Goal: Transaction & Acquisition: Purchase product/service

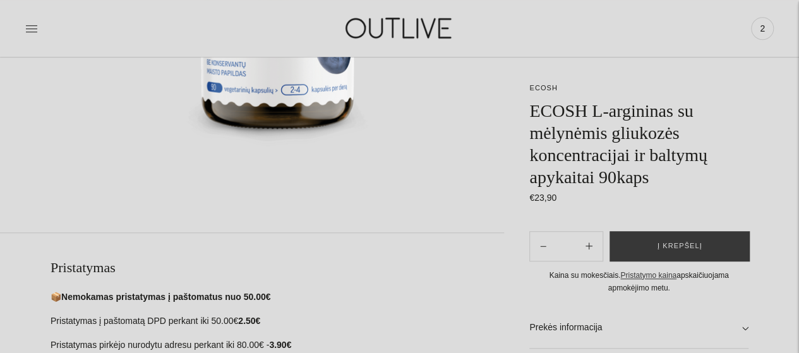
scroll to position [63, 0]
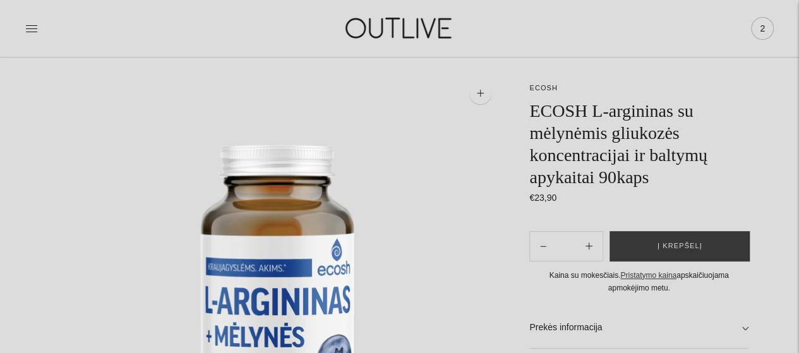
click at [762, 23] on span "2" at bounding box center [762, 29] width 18 height 18
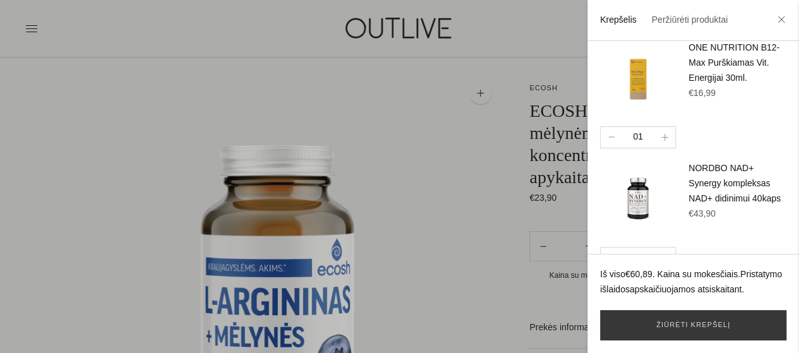
scroll to position [0, 0]
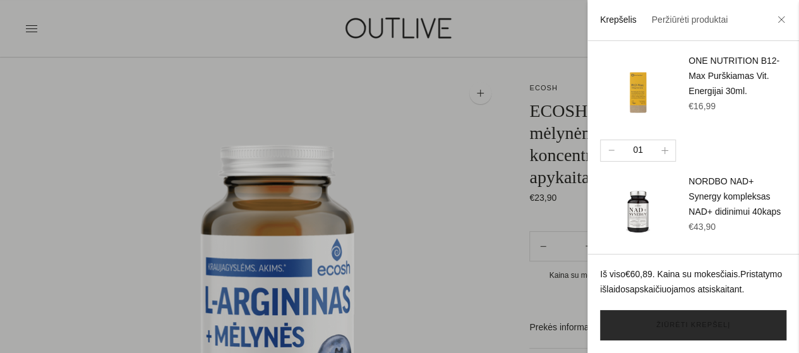
click at [672, 330] on link "Žiūrėti krepšelį" at bounding box center [693, 325] width 186 height 30
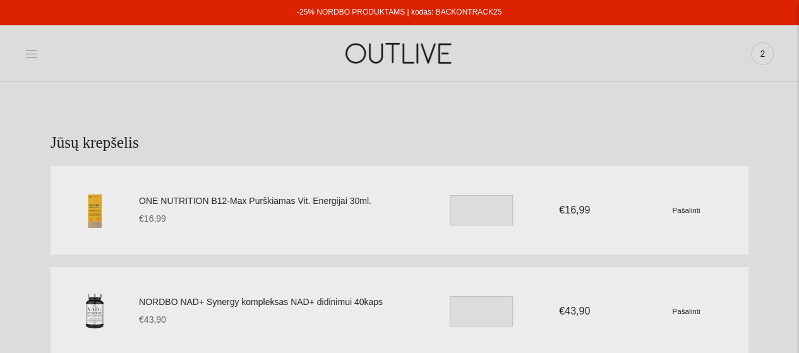
click at [28, 54] on icon at bounding box center [31, 54] width 11 height 6
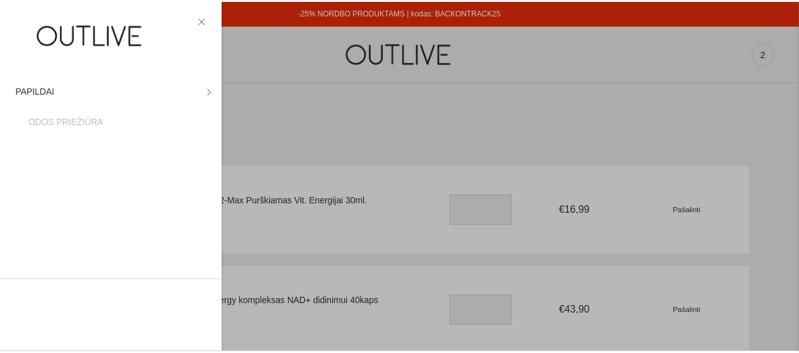
scroll to position [47, 0]
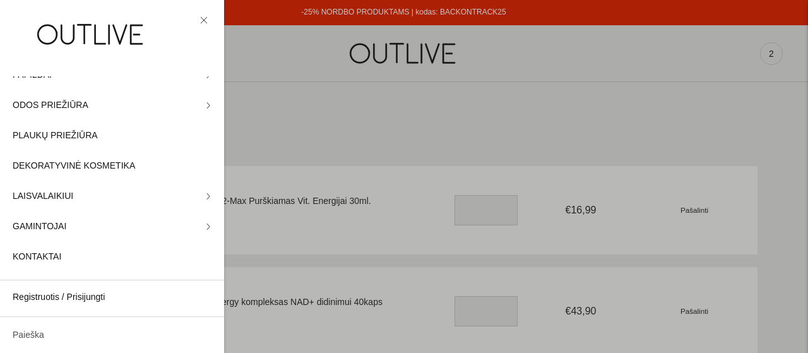
click at [32, 340] on link "Paieška" at bounding box center [112, 335] width 224 height 30
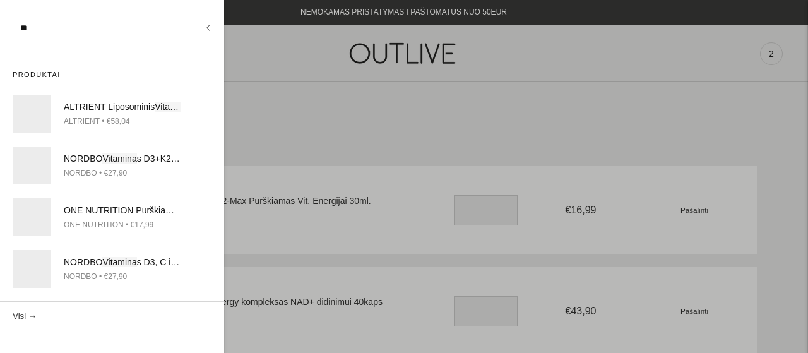
type input "*"
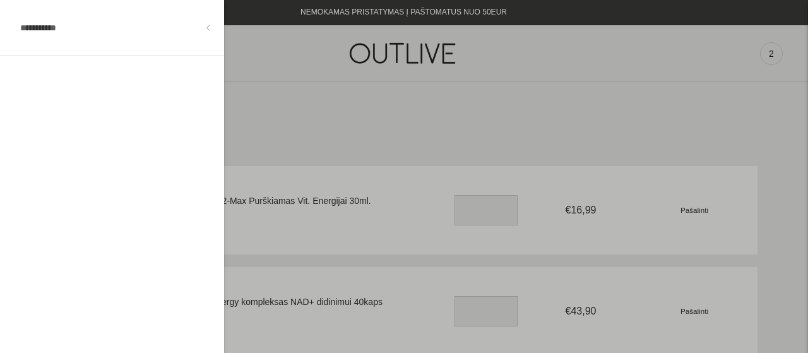
click at [207, 25] on icon at bounding box center [208, 28] width 6 height 6
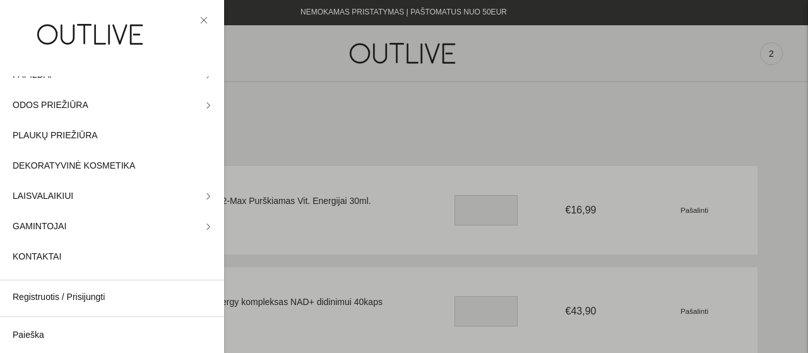
click at [323, 118] on div at bounding box center [404, 176] width 808 height 353
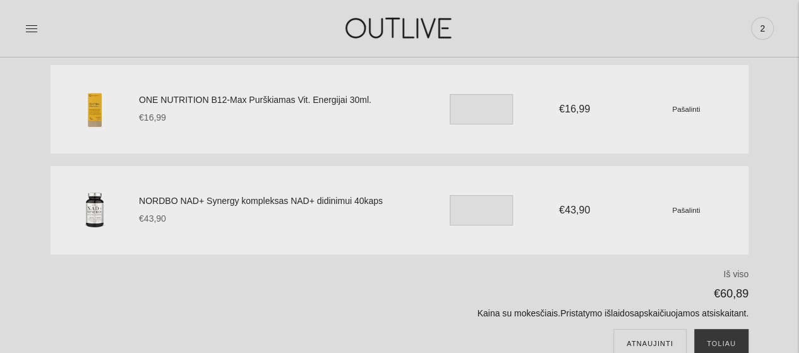
scroll to position [189, 0]
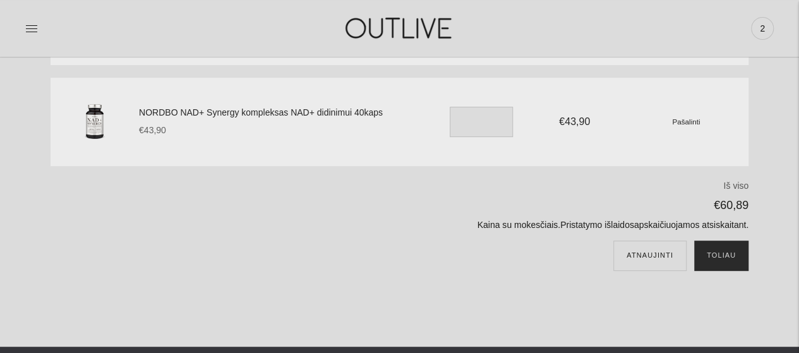
click at [715, 248] on button "Toliau" at bounding box center [721, 256] width 54 height 30
